Goal: Task Accomplishment & Management: Manage account settings

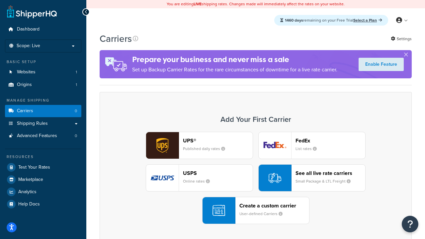
click at [256, 178] on div "UPS® Published daily rates FedEx List rates USPS Online rates See all live rate…" at bounding box center [256, 178] width 298 height 92
click at [331, 141] on header "FedEx" at bounding box center [331, 141] width 70 height 6
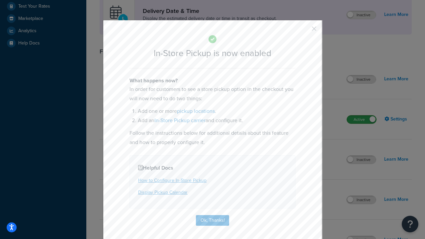
scroll to position [186, 0]
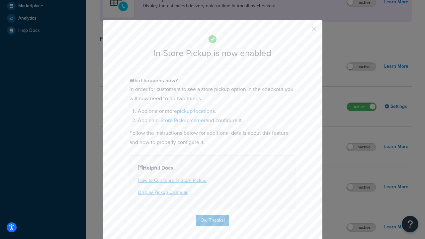
click at [304, 31] on button "button" at bounding box center [305, 31] width 2 height 2
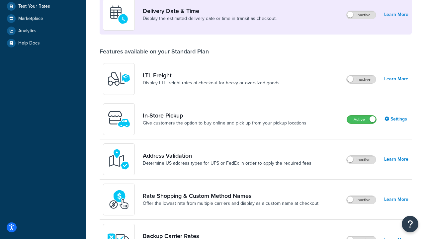
scroll to position [161, 0]
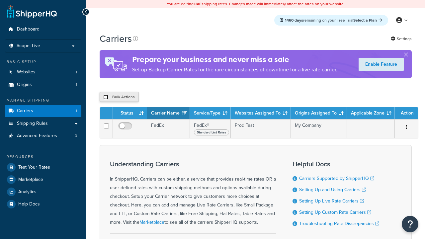
click at [106, 98] on input "checkbox" at bounding box center [105, 97] width 5 height 5
checkbox input "true"
click at [0, 0] on button "Delete" at bounding box center [0, 0] width 0 height 0
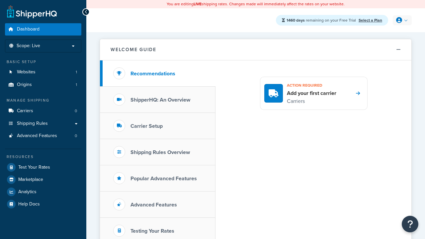
click at [402, 20] on icon at bounding box center [400, 20] width 6 height 6
click at [0, 0] on span "My Profile" at bounding box center [0, 0] width 0 height 0
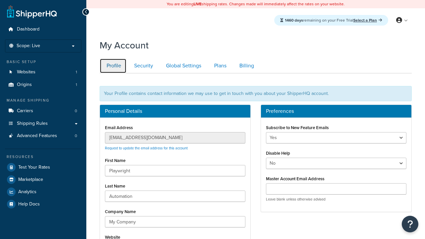
click at [113, 66] on link "Profile" at bounding box center [113, 65] width 27 height 15
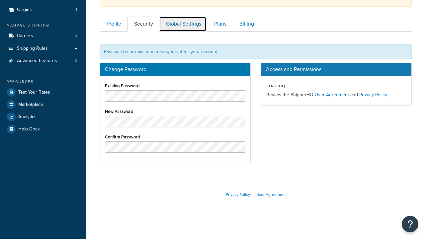
click at [183, 24] on link "Global Settings" at bounding box center [183, 24] width 48 height 15
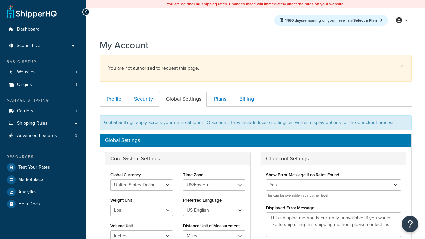
scroll to position [107, 0]
